Goal: Use online tool/utility: Utilize a website feature to perform a specific function

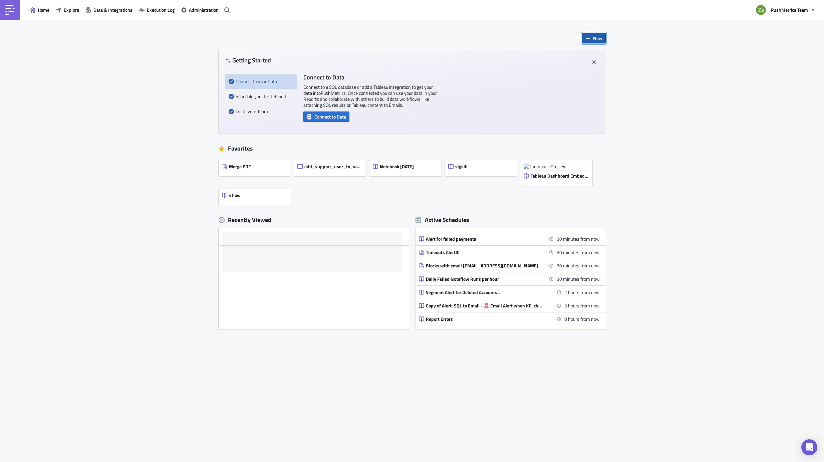
click at [596, 38] on span "New" at bounding box center [597, 38] width 9 height 7
click at [608, 63] on div "Notebook" at bounding box center [616, 65] width 44 height 7
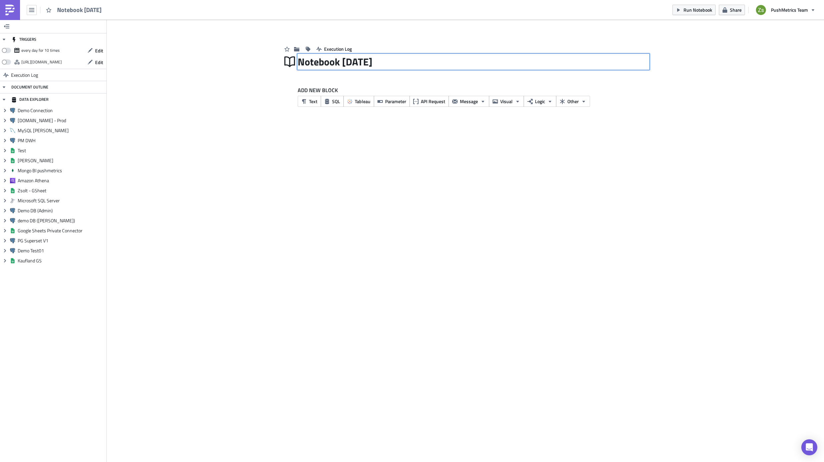
click at [346, 60] on div "Notebook [DATE] Notebook [DATE]" at bounding box center [474, 61] width 352 height 15
type input "Investigate CNC"
click at [410, 69] on div "Investigate CNC" at bounding box center [474, 61] width 352 height 15
type input "Investigate"
click at [406, 69] on div "Investigate" at bounding box center [474, 61] width 352 height 15
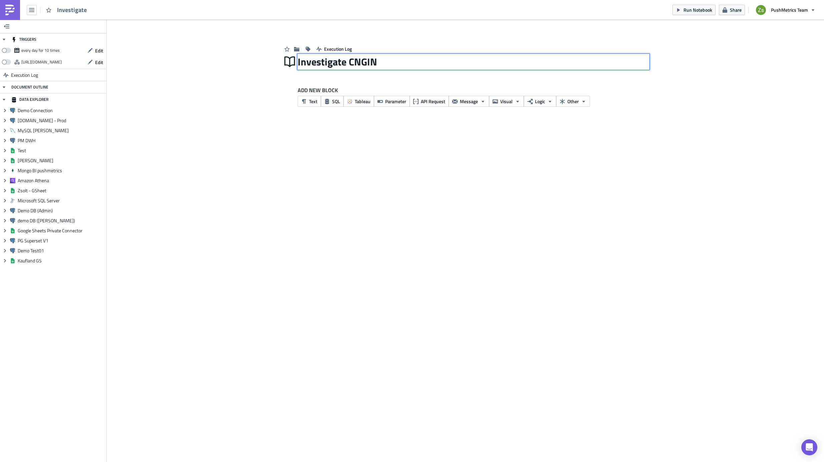
type input "Investigate CNGINC"
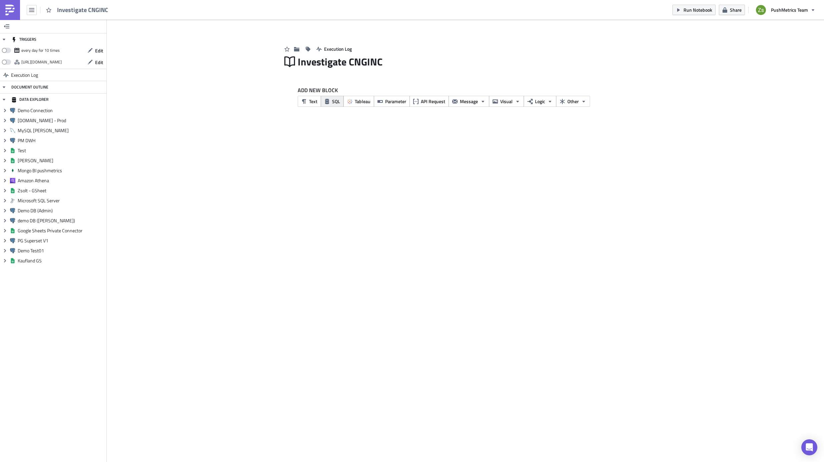
click at [338, 97] on button "SQL" at bounding box center [332, 101] width 23 height 11
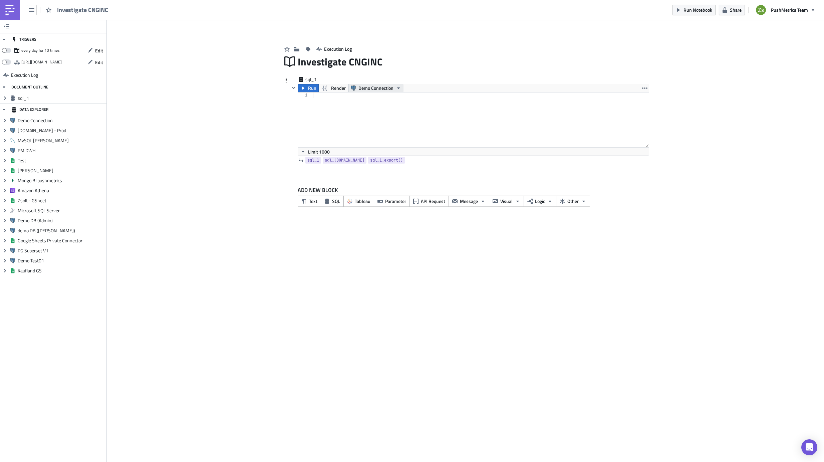
click at [362, 89] on span "Demo Connection" at bounding box center [376, 88] width 35 height 8
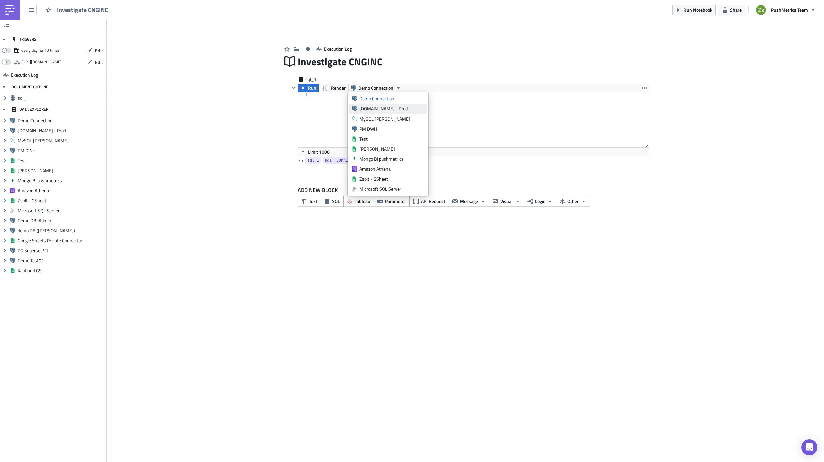
click at [378, 109] on div "[DOMAIN_NAME] - Prod" at bounding box center [392, 109] width 65 height 7
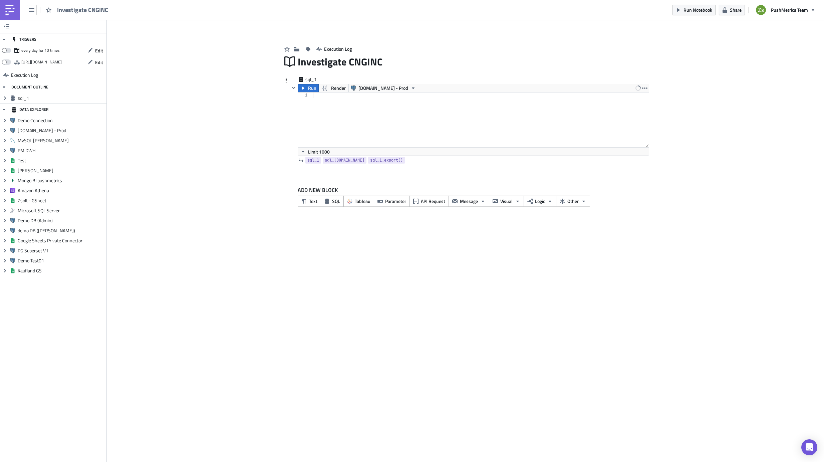
click at [378, 109] on div at bounding box center [481, 124] width 338 height 65
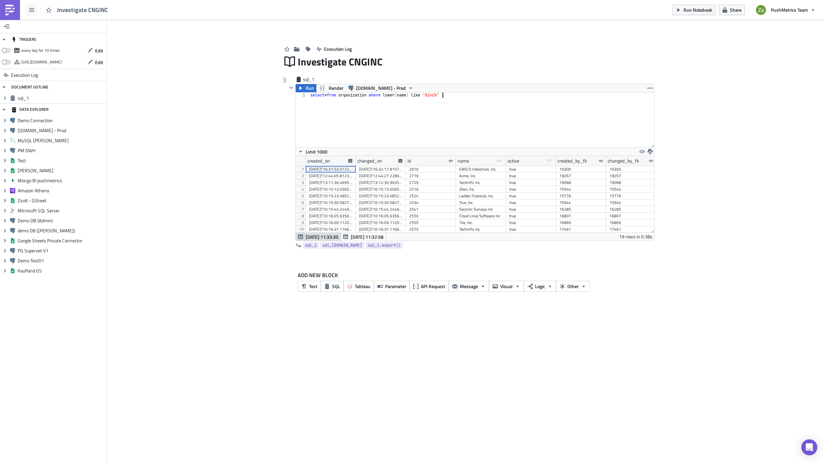
scroll to position [76, 359]
drag, startPoint x: 505, startPoint y: 163, endPoint x: 593, endPoint y: 172, distance: 88.6
click at [593, 172] on div "created_on changed_on id name type-text Created with Sketch. active type-boolea…" at bounding box center [475, 194] width 359 height 76
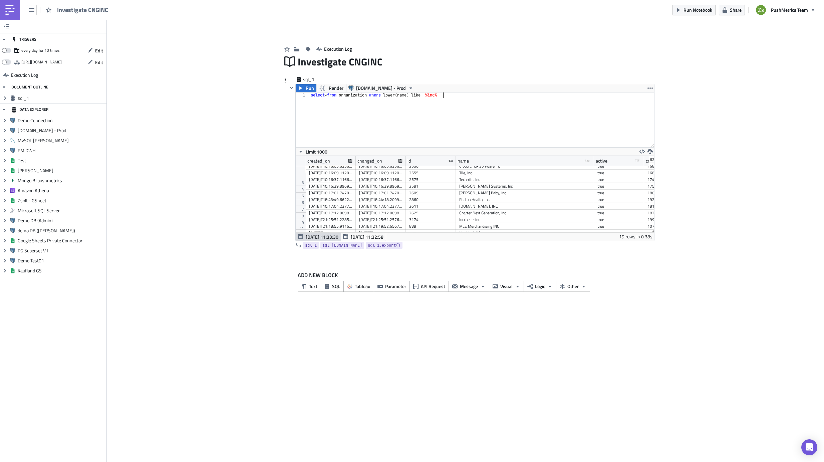
scroll to position [65, 0]
type textarea "select * from organization where lower(name) like '%inc%'"
click at [504, 199] on div "Charter Next Generation, Inc" at bounding box center [525, 202] width 132 height 7
click at [415, 199] on div "2625" at bounding box center [430, 202] width 43 height 7
click at [463, 124] on div "select * from organization where lower ( name ) like '%inc%'" at bounding box center [482, 124] width 345 height 65
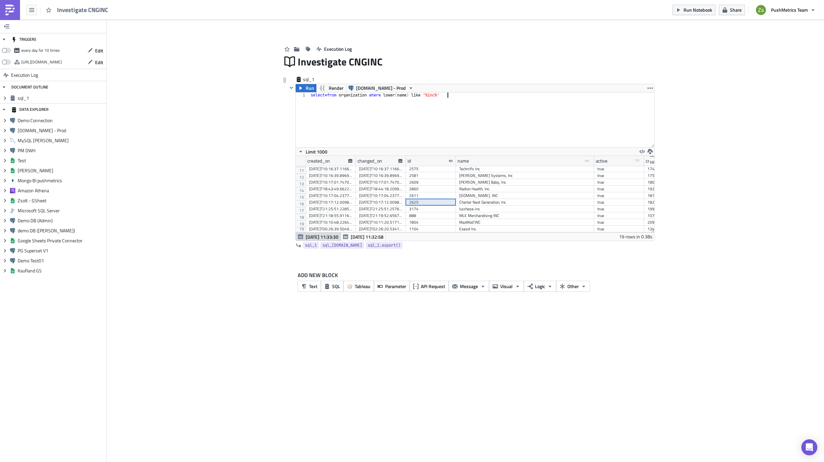
scroll to position [0, 0]
paste textarea "2625"
type textarea "select * from workspace where organization_id = 2625;"
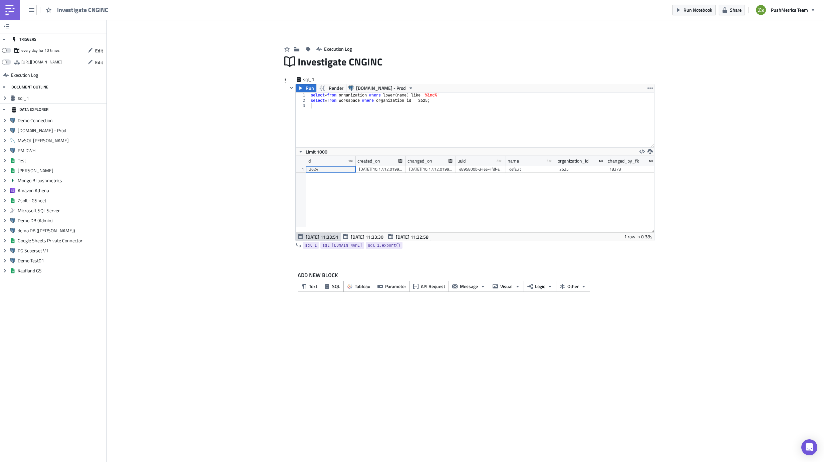
click at [324, 170] on div "2624" at bounding box center [330, 169] width 43 height 7
type textarea "select * from workspace where organization_id = 2625;"
click at [447, 99] on div "select * from organization where lower ( name ) like '%inc%' select * from work…" at bounding box center [482, 124] width 345 height 65
paste textarea "2624"
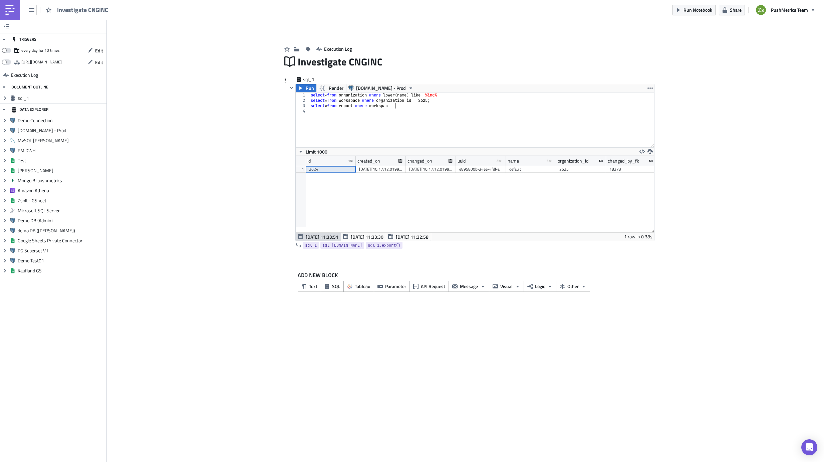
scroll to position [0, 7]
paste textarea "2624"
type textarea "select * from report where workspace_id = 2624 and name like 'Copy of Consolida…"
click at [346, 169] on div "10252" at bounding box center [330, 169] width 43 height 7
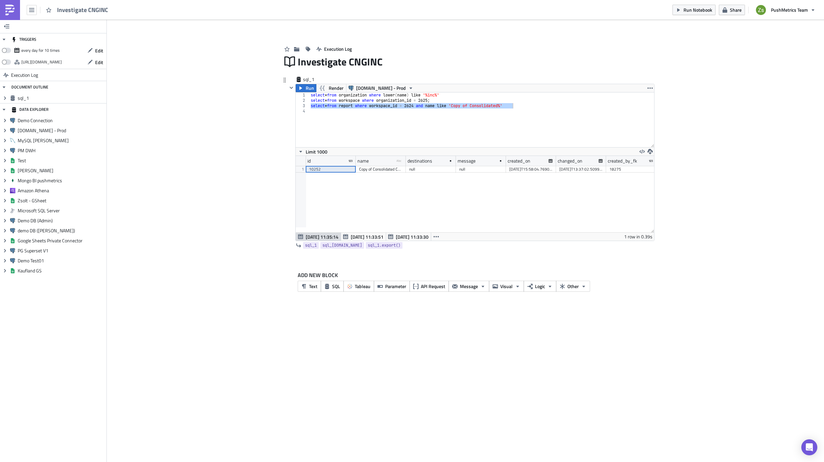
click at [441, 132] on div "select * from organization where lower ( name ) like '%inc%' select * from work…" at bounding box center [482, 124] width 345 height 65
paste textarea "10252"
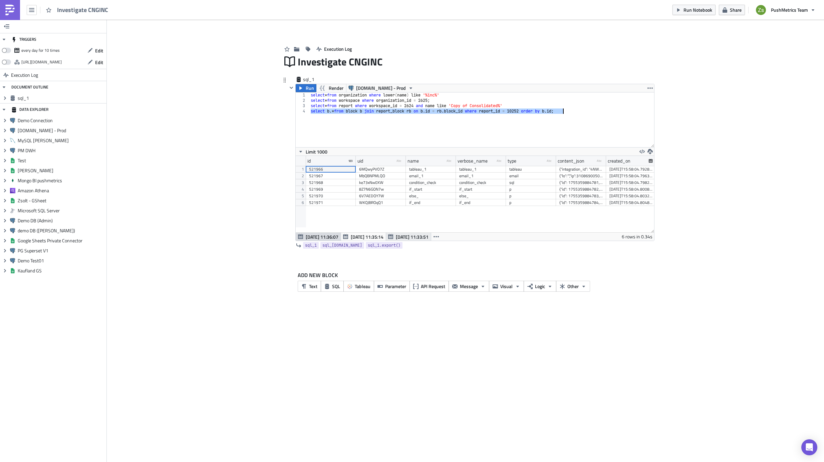
scroll to position [76, 359]
type textarea "select b.* from block b join report_block rb on [DOMAIN_NAME] = [DOMAIN_NAME]_i…"
drag, startPoint x: 573, startPoint y: 169, endPoint x: 574, endPoint y: 206, distance: 36.7
click at [574, 206] on div "id uid type-text Created with Sketch. name type-text Created with Sketch. verbo…" at bounding box center [475, 194] width 359 height 76
click at [587, 212] on div "id uid type-text Created with Sketch. name type-text Created with Sketch. verbo…" at bounding box center [475, 194] width 359 height 76
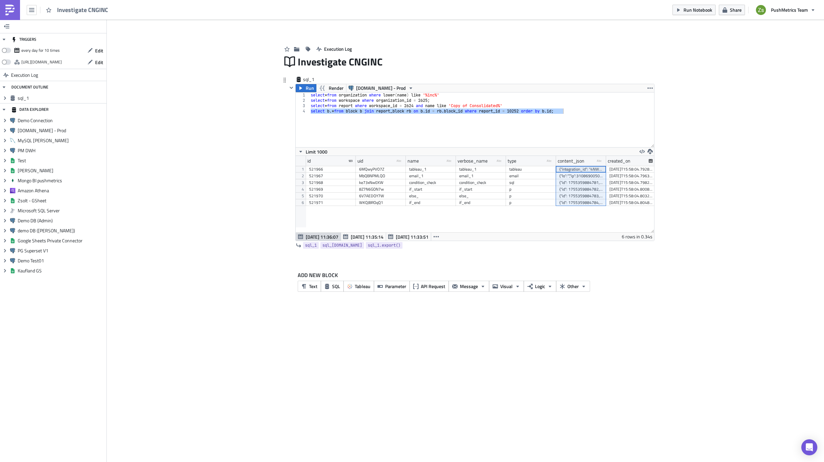
click at [573, 185] on div "{"id": 1755359884781, "database_id": null, "limit": "1000", "sql": "", "export_…" at bounding box center [581, 182] width 43 height 7
click at [539, 124] on div "select * from organization where lower ( name ) like '%inc%' select * from work…" at bounding box center [482, 119] width 345 height 55
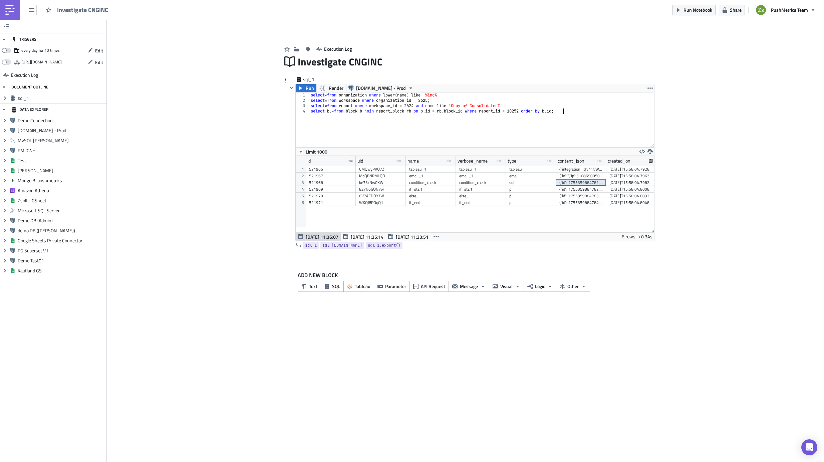
scroll to position [0, 0]
paste textarea "{"id": 1755359884781, "database_id": null, "limit": "1000", "sql": "", "export_…"
type textarea "{"id": 1755359884781, "database_id": null, "limit": "1000", "sql": "", "export_…"
drag, startPoint x: 578, startPoint y: 170, endPoint x: 576, endPoint y: 176, distance: 6.2
click at [576, 166] on div "521966 6MQwyPVO7Z tableau_1 tableau_1 tableau {"integration_id": "4NWDva26zw", …" at bounding box center [581, 166] width 551 height 0
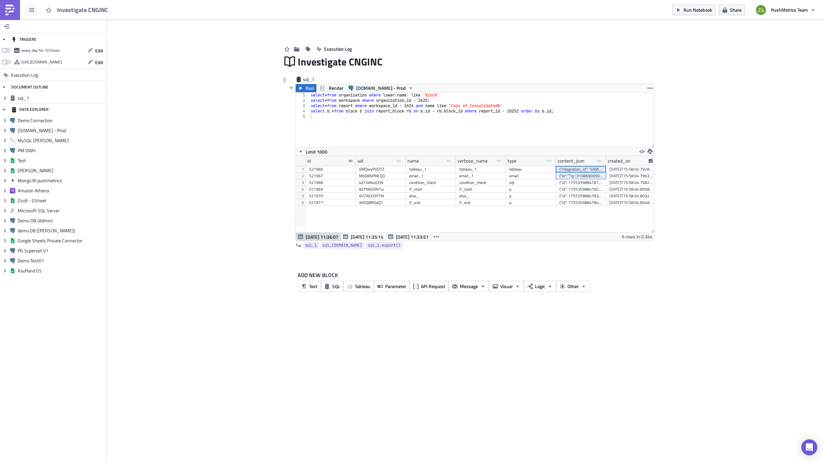
click at [391, 170] on div "6MQwyPVO7Z" at bounding box center [380, 169] width 43 height 7
click at [341, 170] on div "521966" at bounding box center [330, 169] width 43 height 7
click at [463, 134] on div "select * from organization where lower ( name ) like '%inc%' select * from work…" at bounding box center [482, 124] width 345 height 65
paste textarea "521966"
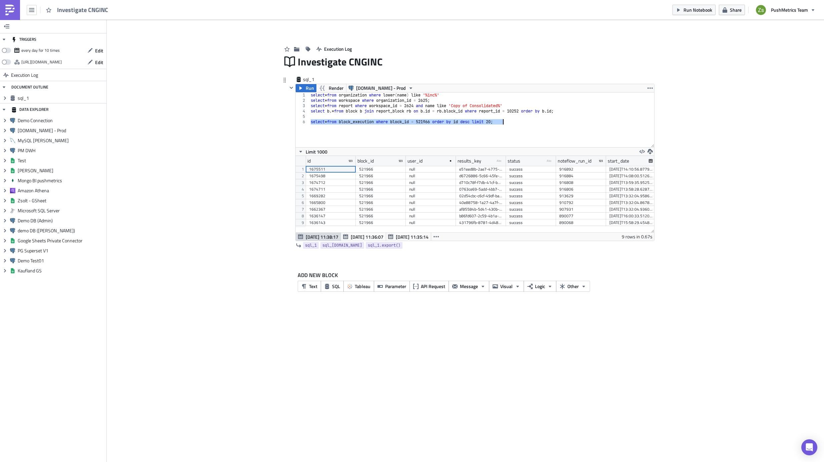
scroll to position [76, 359]
type textarea "select * from block_execution where block_id = 521966 order by id desc limit 20;"
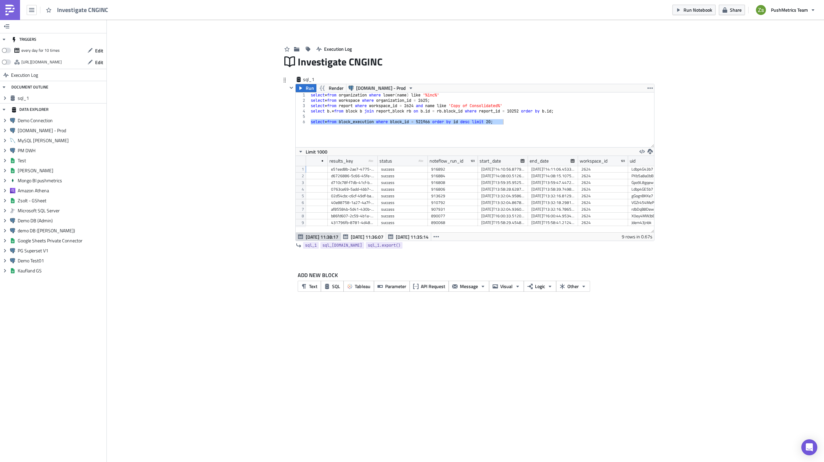
scroll to position [0, 133]
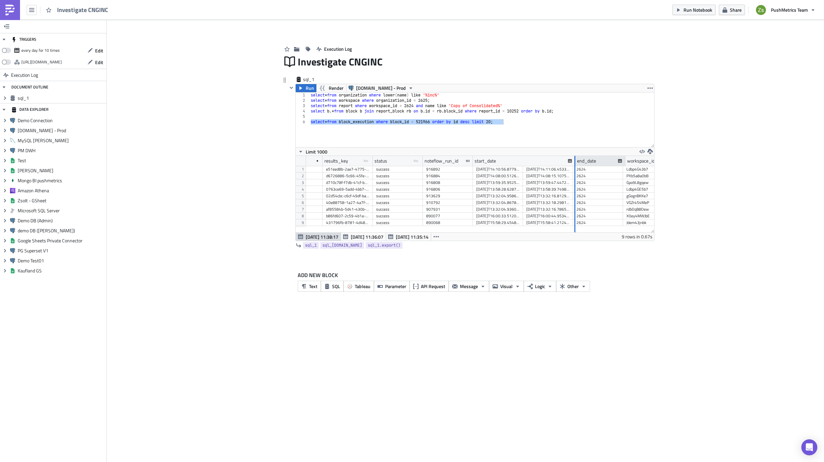
drag, startPoint x: 522, startPoint y: 164, endPoint x: 574, endPoint y: 164, distance: 52.4
click at [574, 164] on div at bounding box center [575, 161] width 2 height 10
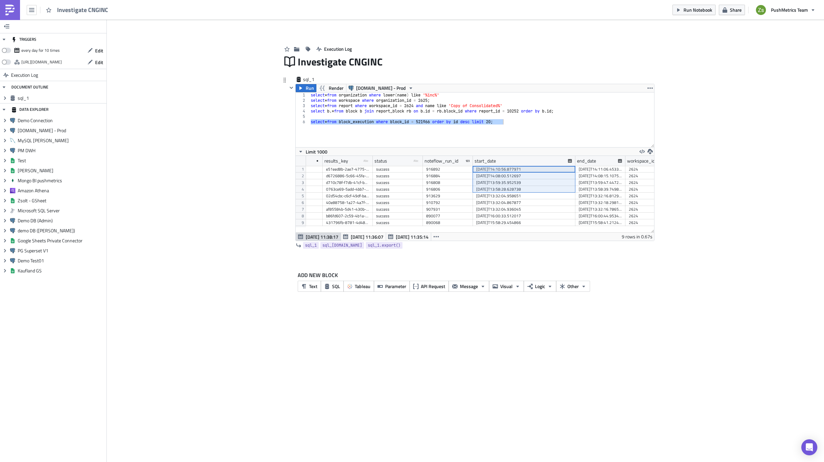
drag, startPoint x: 517, startPoint y: 168, endPoint x: 538, endPoint y: 194, distance: 33.0
click at [538, 166] on div "1675511 521966 null e51eed8b-2ae7-4775-97fc-a820e5260d26 success 916892 [DATE]T…" at bounding box center [474, 166] width 603 height 0
click at [526, 205] on div "[DATE]T13:32:04.867877" at bounding box center [524, 202] width 96 height 7
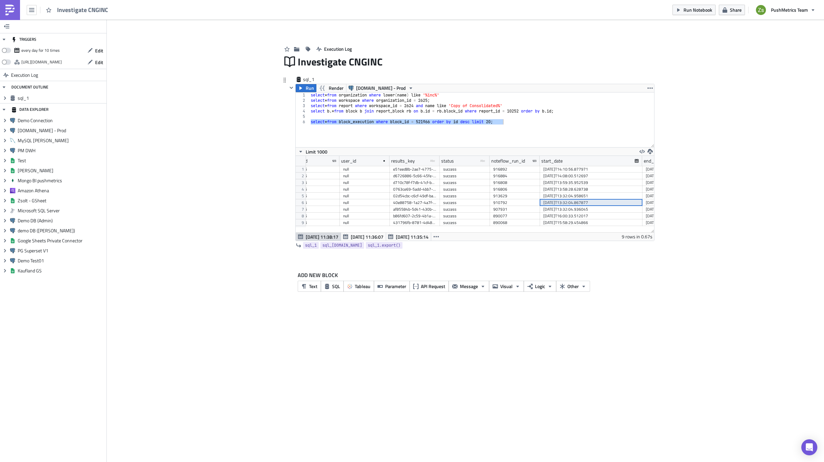
scroll to position [0, 0]
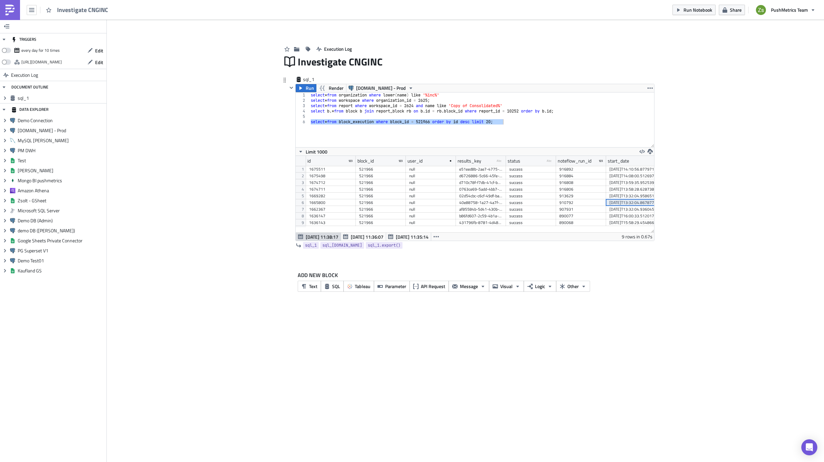
click at [492, 176] on div "d6726886-5c66-45fe-b974-86fb0b4b4e6a" at bounding box center [480, 176] width 43 height 7
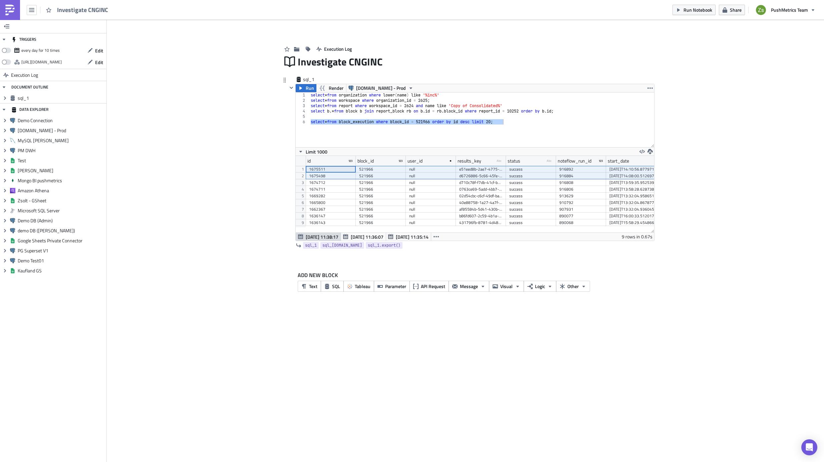
drag, startPoint x: 331, startPoint y: 168, endPoint x: 633, endPoint y: 177, distance: 302.0
click at [633, 166] on div "1675511 521966 null e51eed8b-2ae7-4775-97fc-a820e5260d26 success 916892 [DATE]T…" at bounding box center [607, 166] width 603 height 0
click at [549, 126] on div "select * from organization where lower ( name ) like '%inc%' select * from work…" at bounding box center [482, 119] width 345 height 55
click at [521, 111] on div "select * from organization where lower ( name ) like '%inc%' select * from work…" at bounding box center [482, 124] width 345 height 65
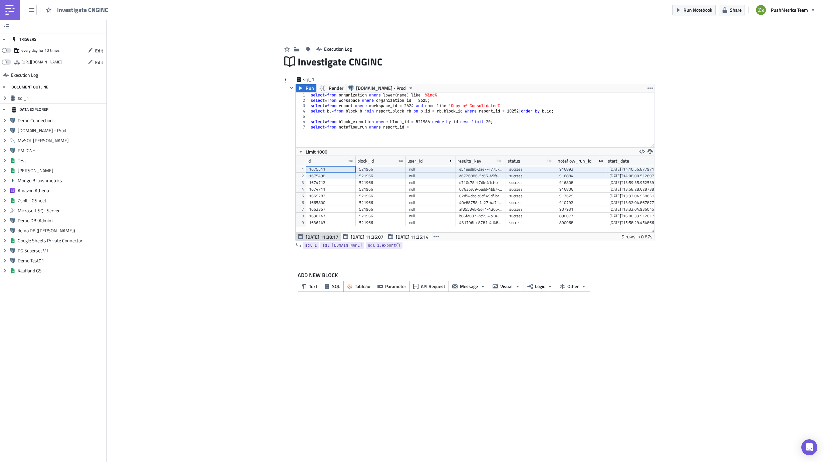
click at [521, 111] on div "select * from organization where lower ( name ) like '%inc%' select * from work…" at bounding box center [482, 124] width 345 height 65
click at [482, 127] on div "select * from organization where lower ( name ) like '%inc%' select * from work…" at bounding box center [482, 124] width 345 height 65
paste textarea "10252"
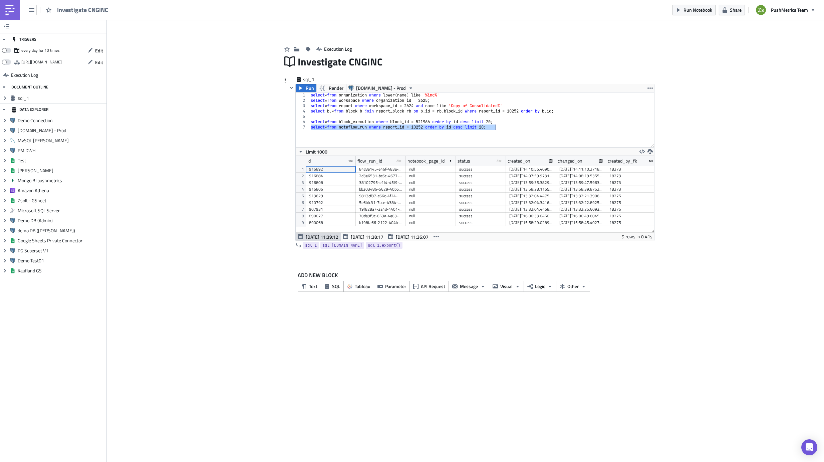
scroll to position [76, 359]
type textarea "select * from noteflow_run where report_id = 10252 order by id desc limit 20;"
click at [392, 174] on div "2d3e6531-bc6c-4677-a100-ed2c42597aab" at bounding box center [380, 176] width 43 height 7
click at [516, 143] on div "select * from organization where lower ( name ) like '%inc%' select * from work…" at bounding box center [482, 119] width 345 height 55
click at [391, 185] on div "38102795-e1f4-45f9-9591-b0bf55d70a09" at bounding box center [380, 182] width 43 height 7
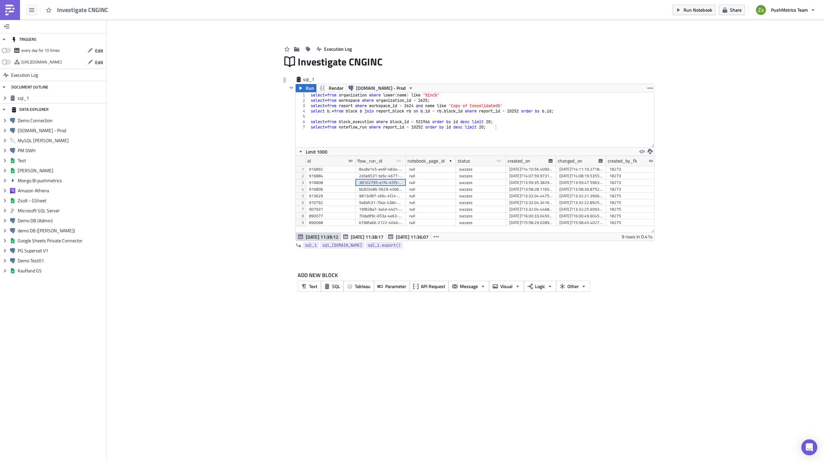
click at [392, 180] on div "38102795-e1f4-45f9-9591-b0bf55d70a09" at bounding box center [380, 182] width 43 height 7
click at [394, 176] on div "2d3e6531-bc6c-4677-a100-ed2c42597aab" at bounding box center [380, 176] width 43 height 7
click at [504, 134] on div "select * from organization where lower ( name ) like '%inc%' select * from work…" at bounding box center [482, 124] width 345 height 65
paste textarea "2d3e6531-bc6c-4677-a100-ed2c42597aab"
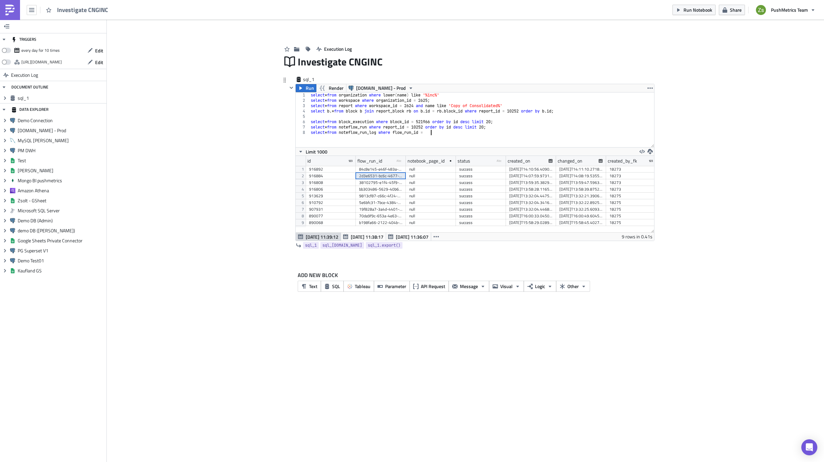
scroll to position [0, 10]
paste textarea "2d3e6531-bc6c-4677-a100-ed2c42597aab'"
click at [398, 171] on div "84c8e145-e46f-483a-b79d-0b45e49a05a8" at bounding box center [380, 169] width 43 height 7
click at [430, 134] on div "select * from organization where lower ( name ) like '%inc%' select * from work…" at bounding box center [482, 119] width 345 height 55
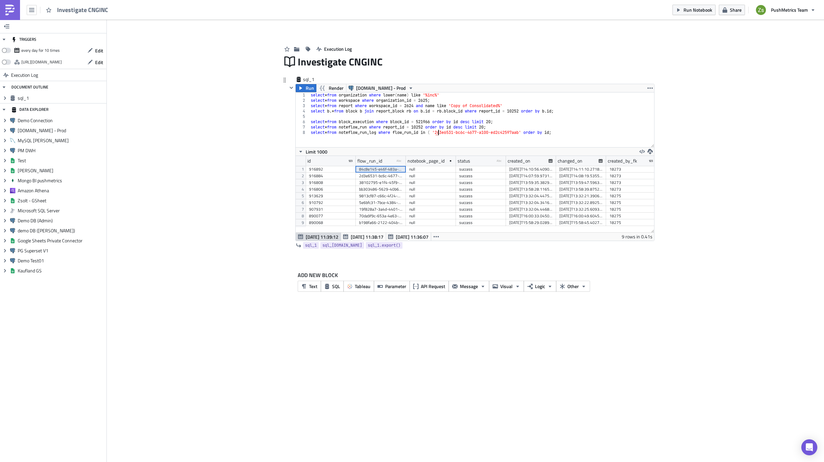
scroll to position [0, 11]
paste textarea "84c8e145-e46f-483a-b79d-0b45e49a05a8'"
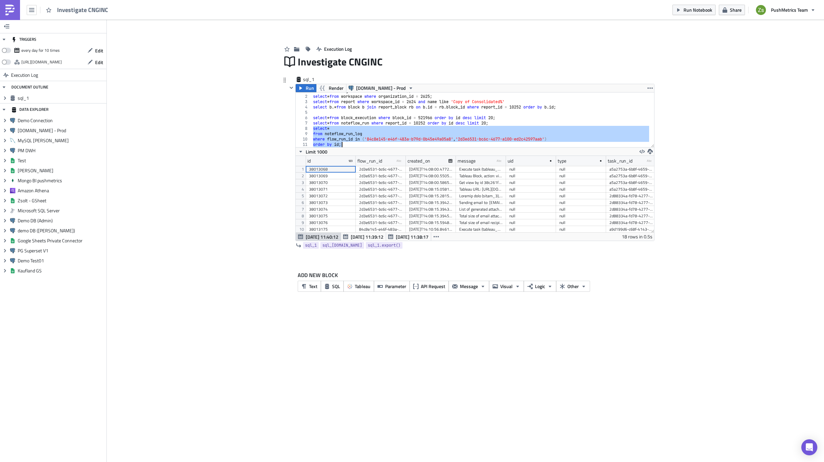
scroll to position [76, 359]
drag, startPoint x: 505, startPoint y: 161, endPoint x: 623, endPoint y: 169, distance: 118.1
click at [623, 169] on div "id flow_run_id type-text Created with Sketch. created_on message type-text Crea…" at bounding box center [475, 194] width 359 height 76
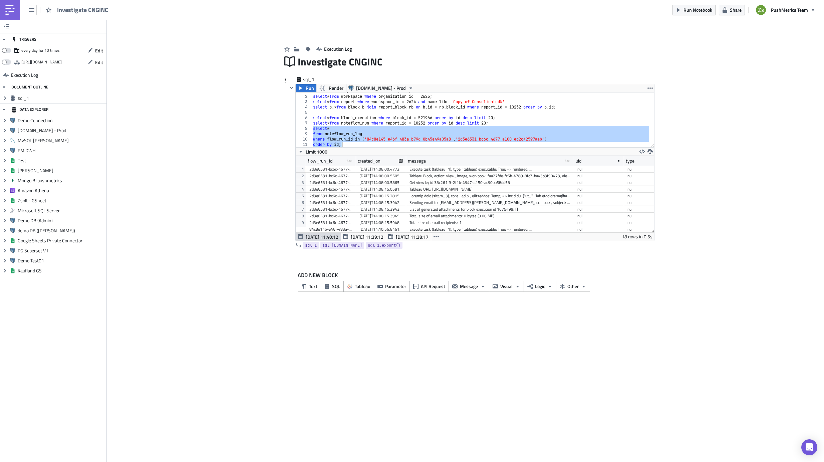
scroll to position [0, 66]
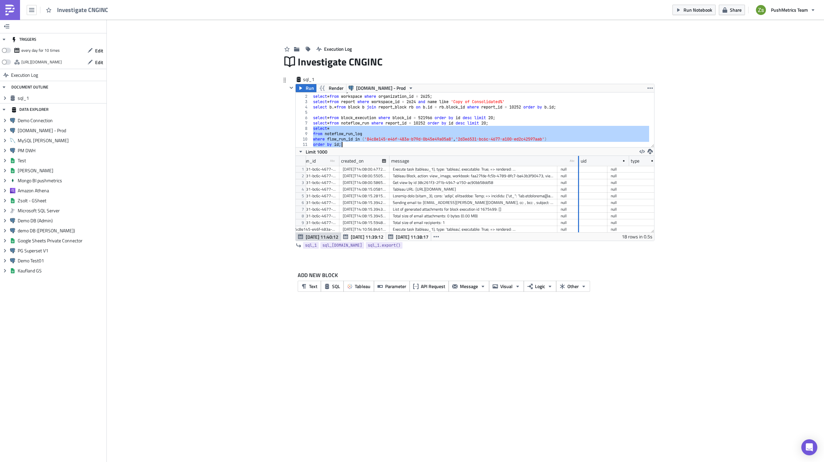
drag, startPoint x: 556, startPoint y: 162, endPoint x: 631, endPoint y: 168, distance: 75.7
click at [631, 168] on div "id flow_run_id type-text Created with Sketch. created_on message type-text Crea…" at bounding box center [475, 194] width 359 height 76
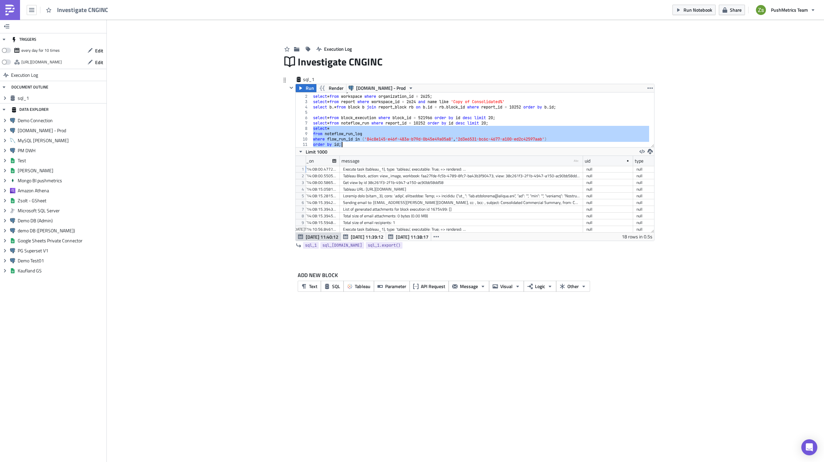
scroll to position [0, 133]
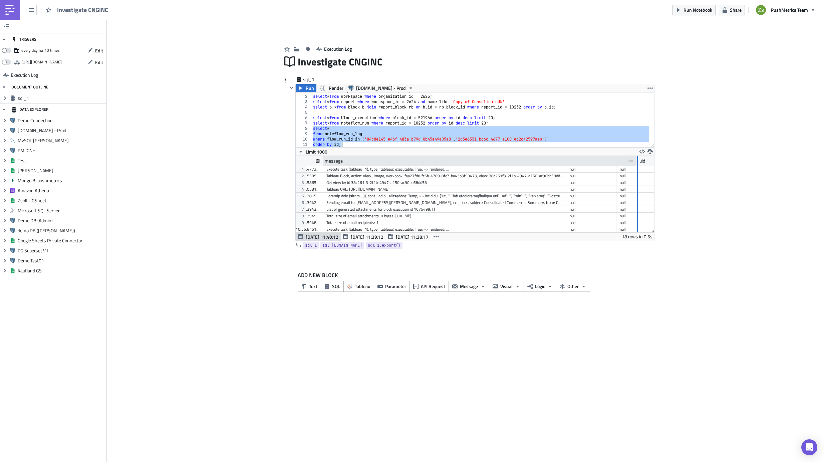
drag, startPoint x: 565, startPoint y: 161, endPoint x: 636, endPoint y: 165, distance: 71.6
click at [636, 165] on div at bounding box center [637, 161] width 2 height 10
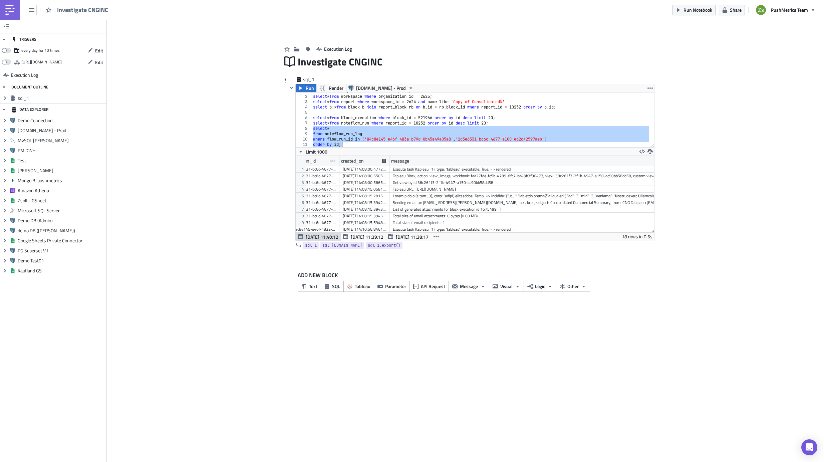
scroll to position [0, 100]
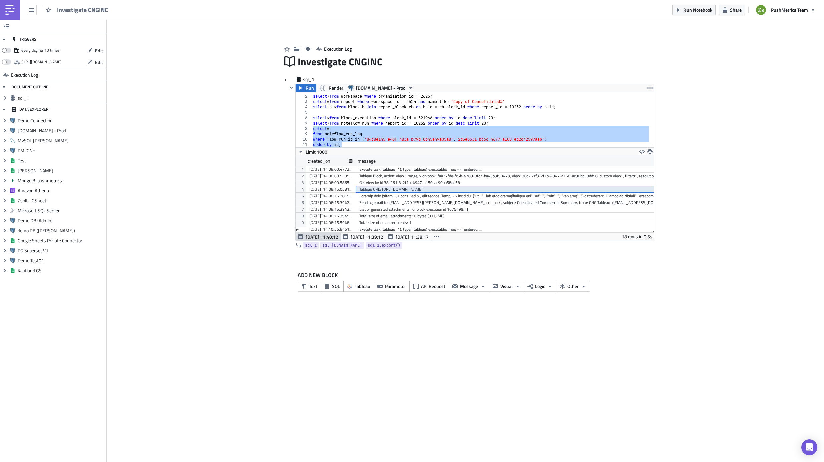
click at [456, 190] on div "Tableau URL: [URL][DOMAIN_NAME]" at bounding box center [514, 189] width 308 height 7
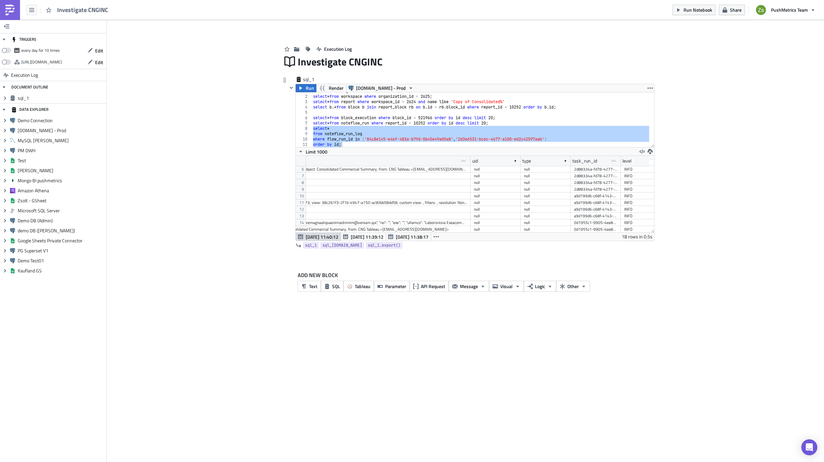
scroll to position [0, 0]
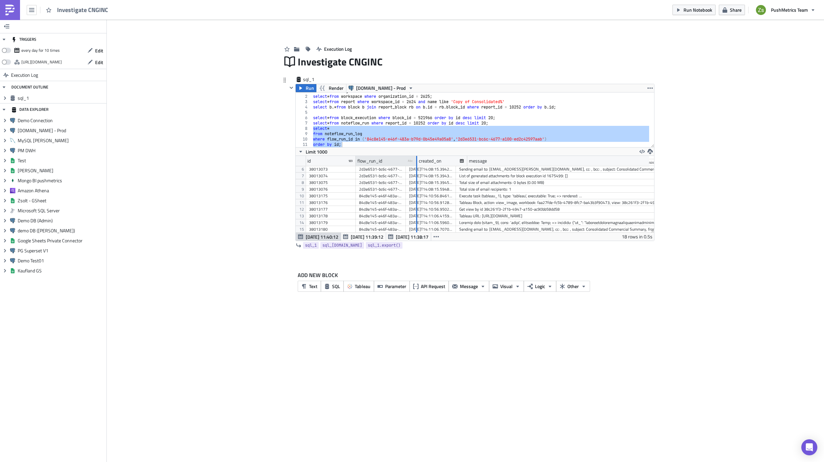
drag, startPoint x: 405, startPoint y: 163, endPoint x: 435, endPoint y: 164, distance: 30.4
click at [417, 164] on div at bounding box center [416, 161] width 1 height 10
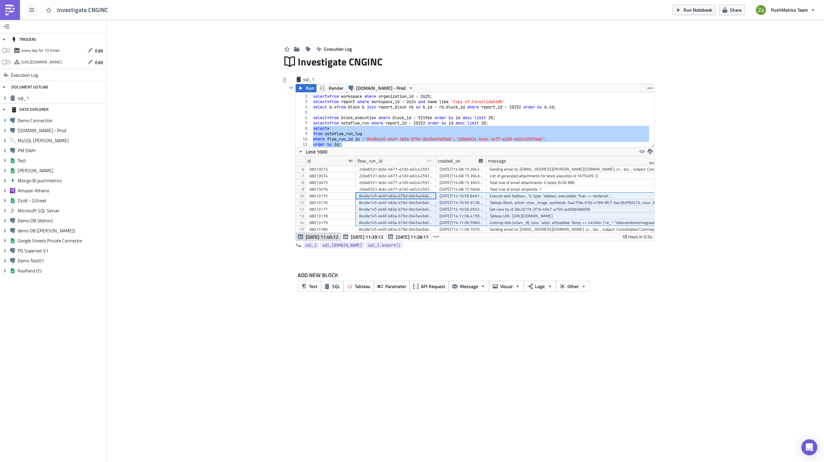
drag, startPoint x: 410, startPoint y: 194, endPoint x: 524, endPoint y: 223, distance: 117.3
click at [524, 133] on div "38013070 2d3e6531-bc6c-4677-a100-ed2c42597aab [DATE]T14:08:00.586516 Get view b…" at bounding box center [654, 133] width 696 height 0
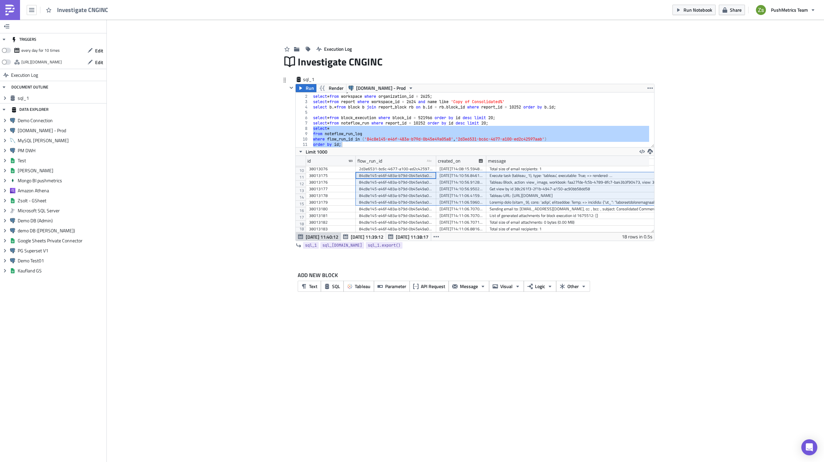
click at [532, 199] on div at bounding box center [644, 202] width 308 height 7
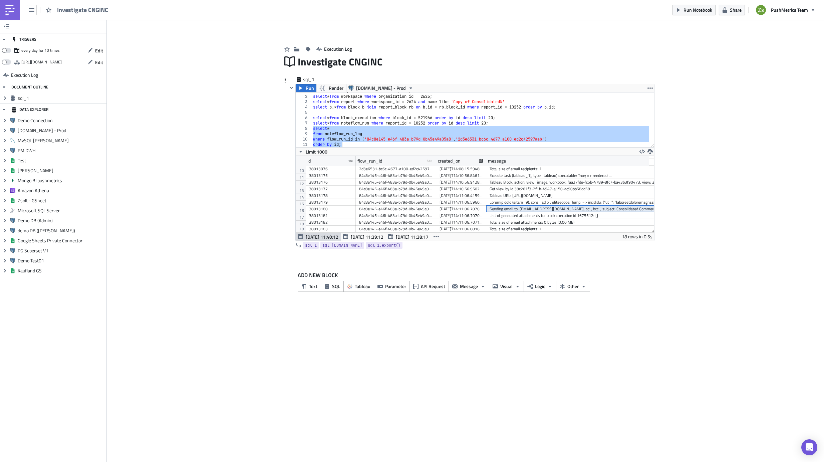
click at [521, 206] on div "Sending email to: [EMAIL_ADDRESS][DOMAIN_NAME], cc: , bcc: , subject: Consolida…" at bounding box center [644, 209] width 308 height 7
click at [528, 199] on div at bounding box center [644, 202] width 308 height 7
click at [542, 206] on div "Sending email to: [EMAIL_ADDRESS][DOMAIN_NAME], cc: , bcc: , subject: Consolida…" at bounding box center [644, 209] width 308 height 7
click at [522, 212] on div "List of generated attachments for block execution id 1675512: []" at bounding box center [644, 215] width 308 height 7
click at [512, 206] on div "Sending email to: [EMAIL_ADDRESS][DOMAIN_NAME], cc: , bcc: , subject: Consolida…" at bounding box center [644, 209] width 308 height 7
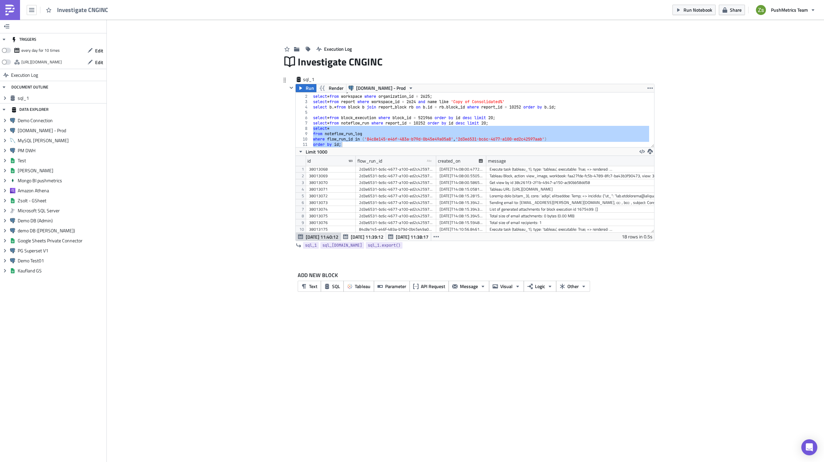
scroll to position [33, 0]
click at [605, 201] on div "Tableau Block, action: view_image, workbook: faa27fde-fc5b-4789-8fc7-ba43b3f904…" at bounding box center [644, 202] width 308 height 7
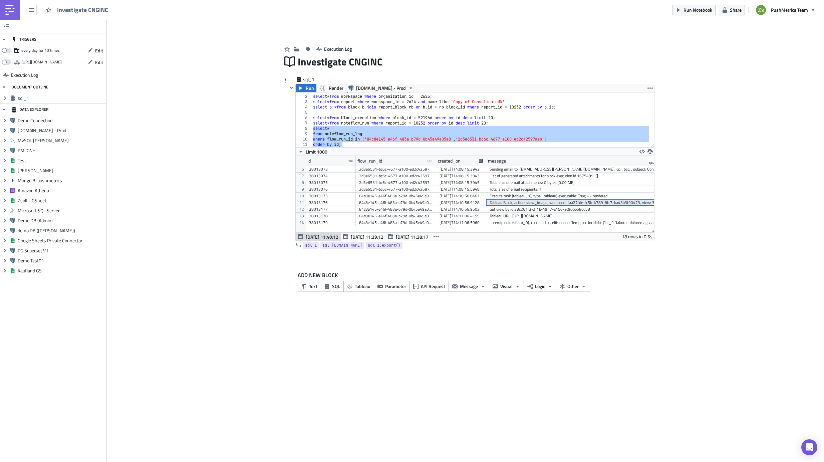
scroll to position [0, 0]
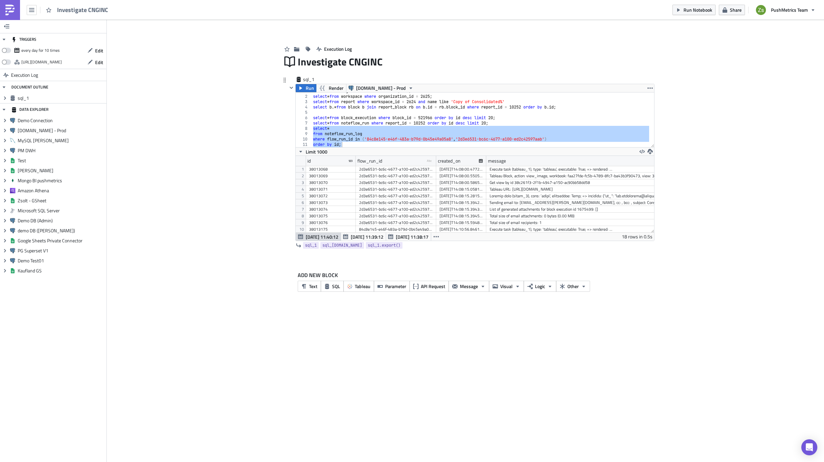
click at [585, 187] on div "Tableau URL: [URL][DOMAIN_NAME]" at bounding box center [644, 189] width 308 height 7
click at [392, 128] on div "select * from organization where lower ( name ) like '%inc%' select * from work…" at bounding box center [481, 119] width 338 height 55
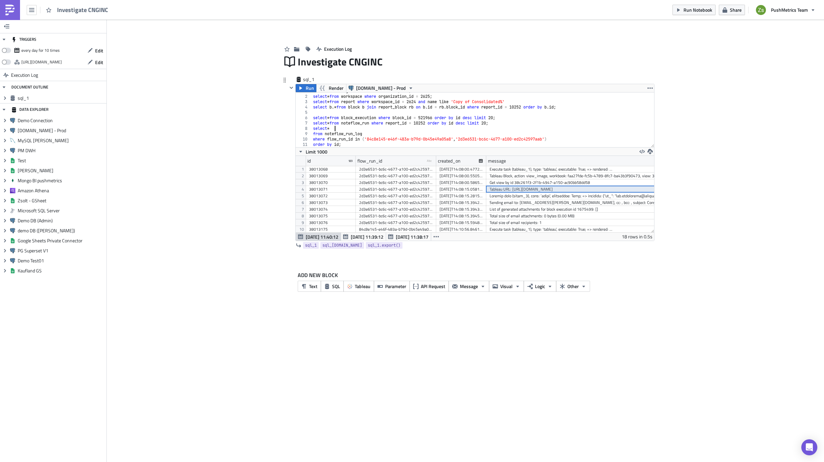
click at [521, 122] on div "select * from organization where lower ( name ) like '%inc%' select * from work…" at bounding box center [481, 120] width 338 height 65
type textarea "select * from noteflow_run where report_id = 10252 order by id desc limit 20;"
paste textarea "where flow_run_id in ('84c8e145-e46f-483a-b79d-0b45e49a05a8', '2d3e6531-bc6c-46…"
type textarea "where flow_run_id in ('84c8e145-e46f-483a-b79d-0b45e49a05a8', '2d3e6531-bc6c-46…"
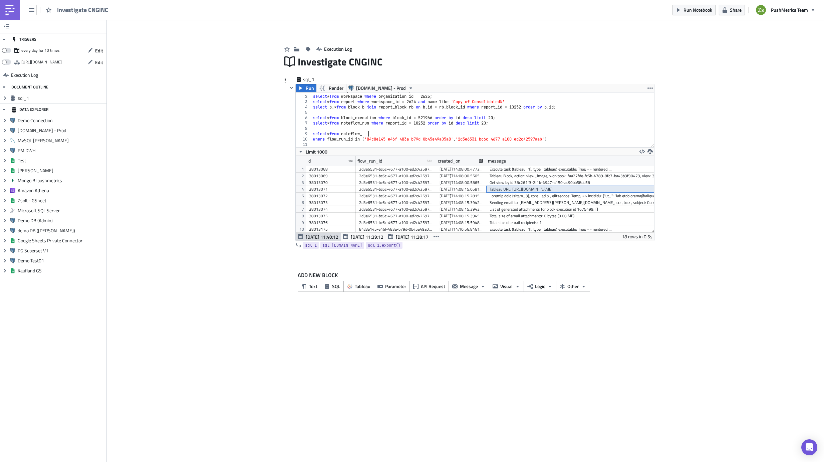
scroll to position [0, 5]
click at [411, 116] on div "select * from organization where lower ( name ) like '%inc%' select * from work…" at bounding box center [481, 120] width 338 height 65
click at [440, 118] on div "select * from organization where lower ( name ) like '%inc%' select * from work…" at bounding box center [481, 120] width 338 height 65
click at [564, 140] on div "select * from organization where lower ( name ) like '%inc%' select * from work…" at bounding box center [481, 120] width 338 height 65
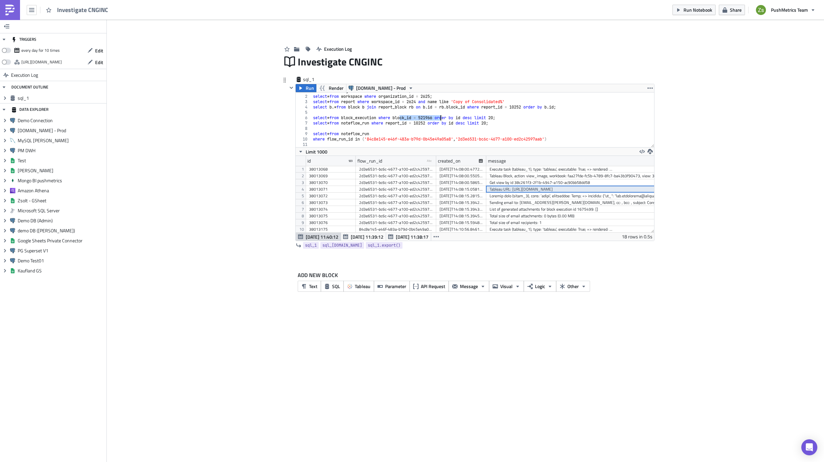
type textarea "where flow_run_id in ('84c8e145-e46f-483a-b79d-0b45e49a05a8', '2d3e6531-bc6c-46…"
paste textarea "block_id = 521966"
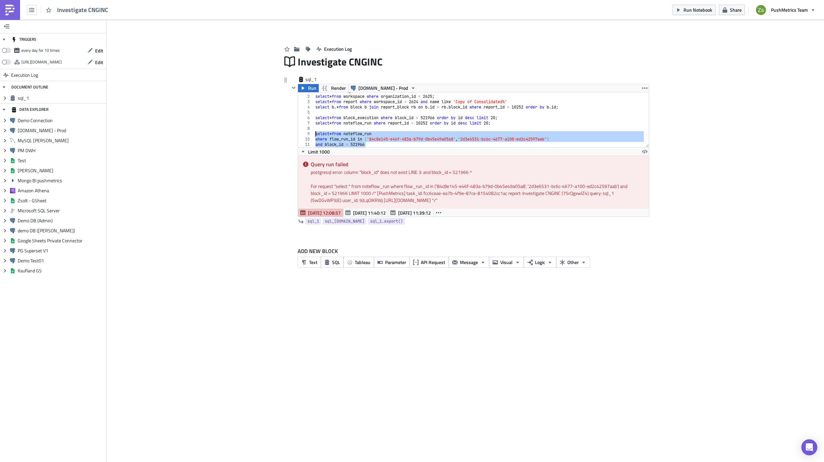
click at [388, 134] on div "select * from organization where lower ( name ) like '%inc%' select * from work…" at bounding box center [479, 119] width 330 height 55
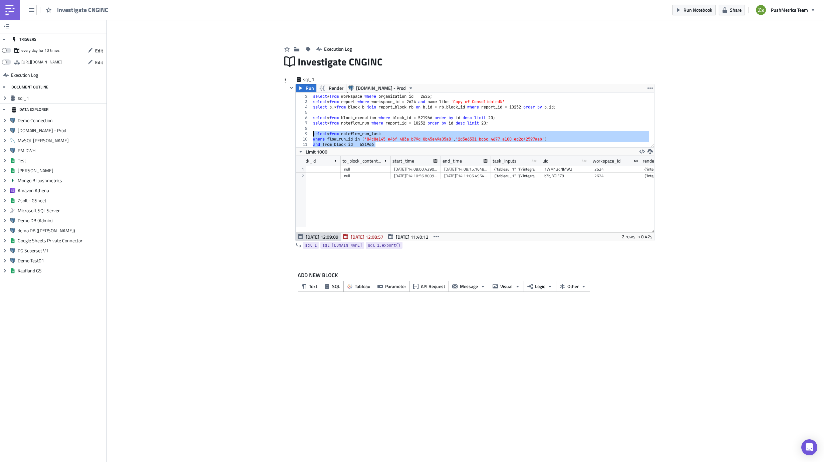
scroll to position [0, 416]
drag, startPoint x: 439, startPoint y: 161, endPoint x: 466, endPoint y: 165, distance: 26.6
click at [440, 165] on div at bounding box center [439, 161] width 1 height 10
drag, startPoint x: 516, startPoint y: 161, endPoint x: 550, endPoint y: 160, distance: 33.7
click at [550, 160] on div at bounding box center [550, 161] width 1 height 10
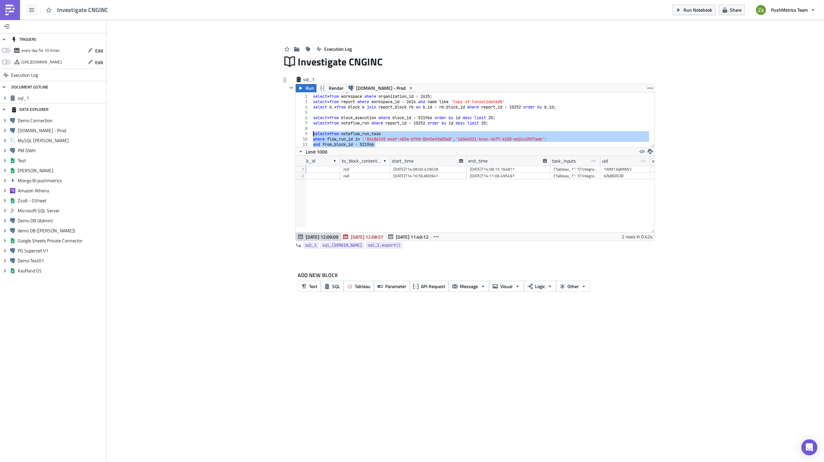
type textarea "select * from noteflow_run_task where flow_run_id in ('84c8e145-e46f-483a-b79d-…"
drag, startPoint x: 569, startPoint y: 169, endPoint x: 572, endPoint y: 179, distance: 11.1
click at [572, 179] on div "created_on from_block_id from_block_content_json type-text Created with Sketch.…" at bounding box center [475, 194] width 359 height 76
